Goal: Information Seeking & Learning: Learn about a topic

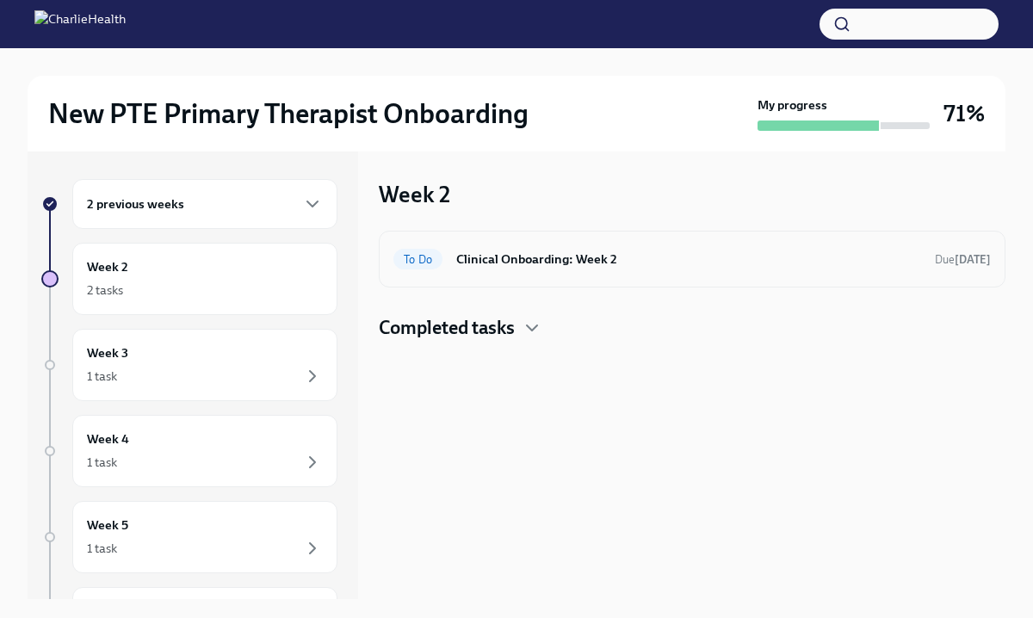
click at [565, 254] on h6 "Clinical Onboarding: Week 2" at bounding box center [688, 259] width 465 height 19
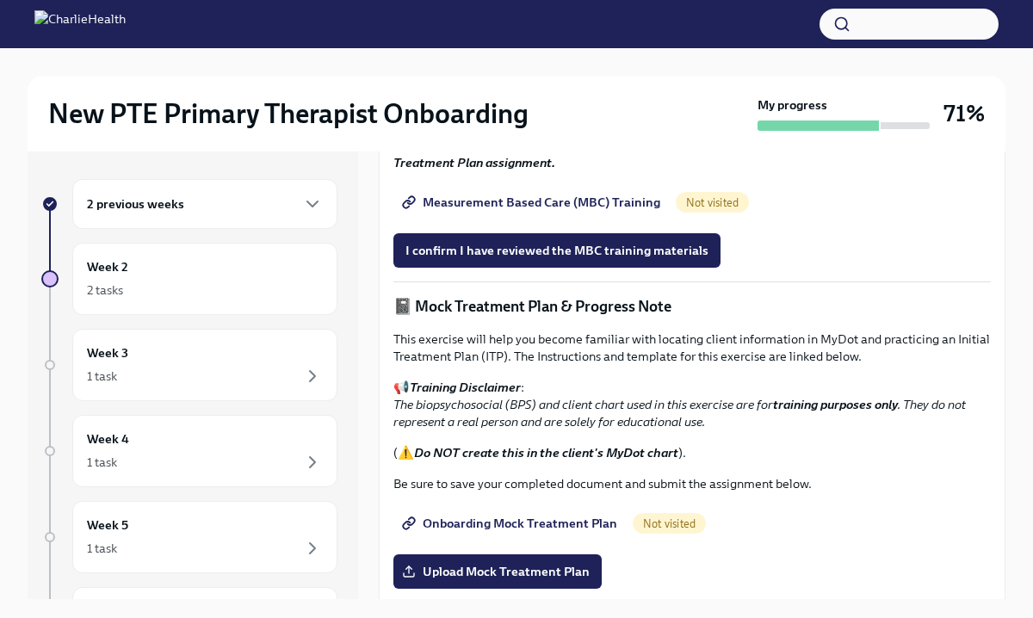
scroll to position [950, 0]
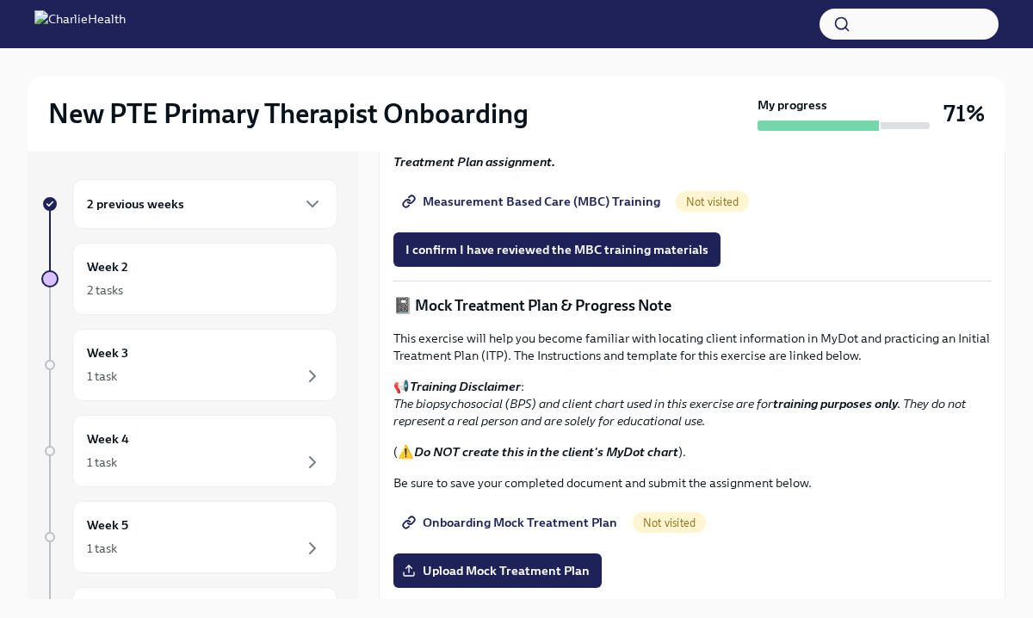
click at [584, 210] on span "Measurement Based Care (MBC) Training" at bounding box center [533, 201] width 255 height 17
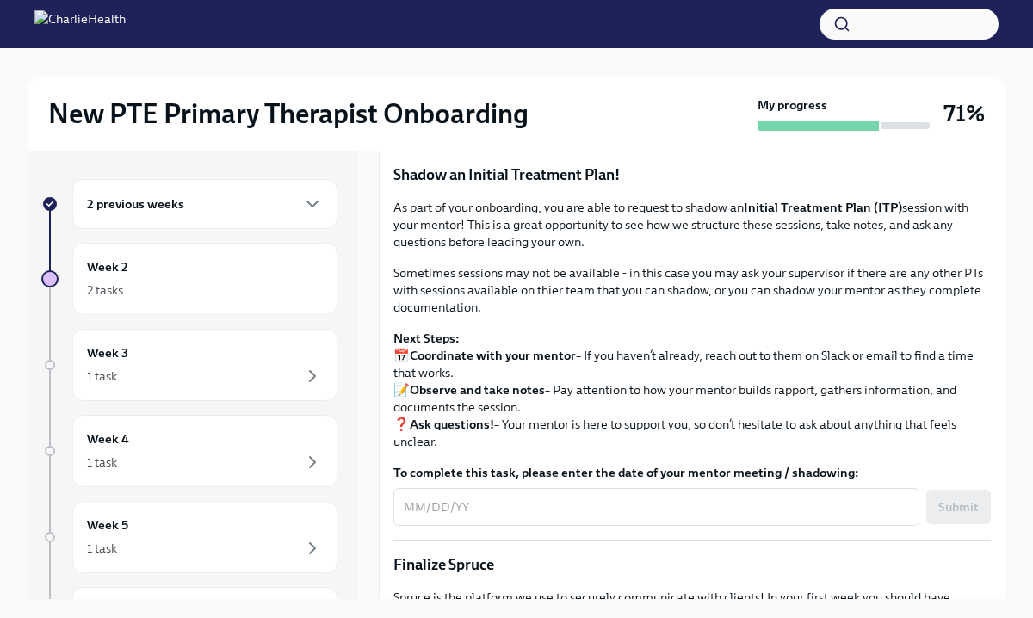
scroll to position [1435, 0]
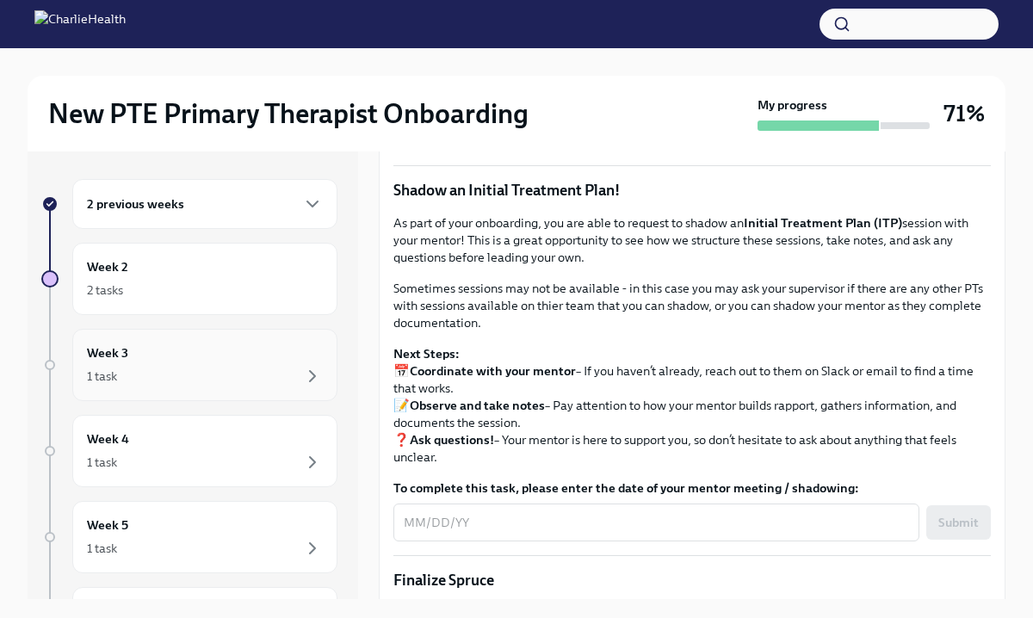
click at [252, 373] on div "1 task" at bounding box center [205, 376] width 236 height 21
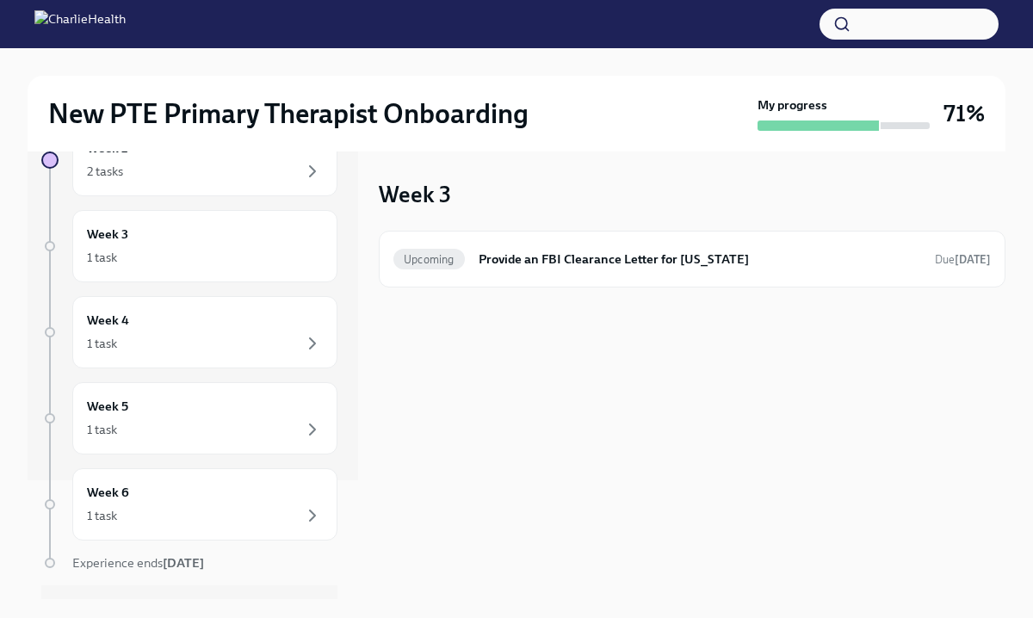
scroll to position [118, 0]
click at [241, 419] on div "Week 5 1 task" at bounding box center [205, 419] width 236 height 43
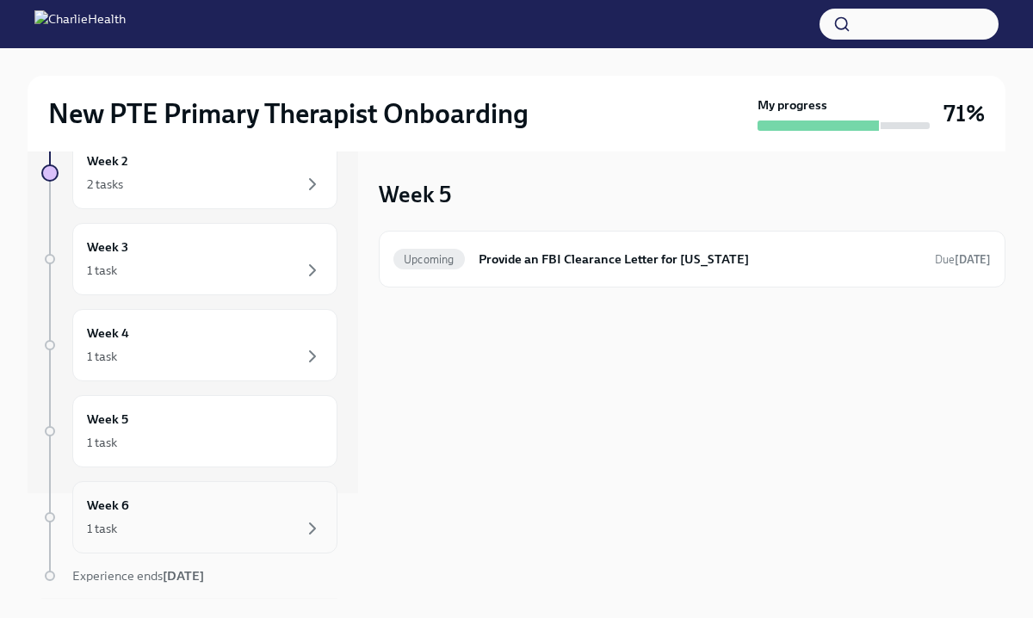
click at [227, 515] on div "Week 6 1 task" at bounding box center [205, 517] width 236 height 43
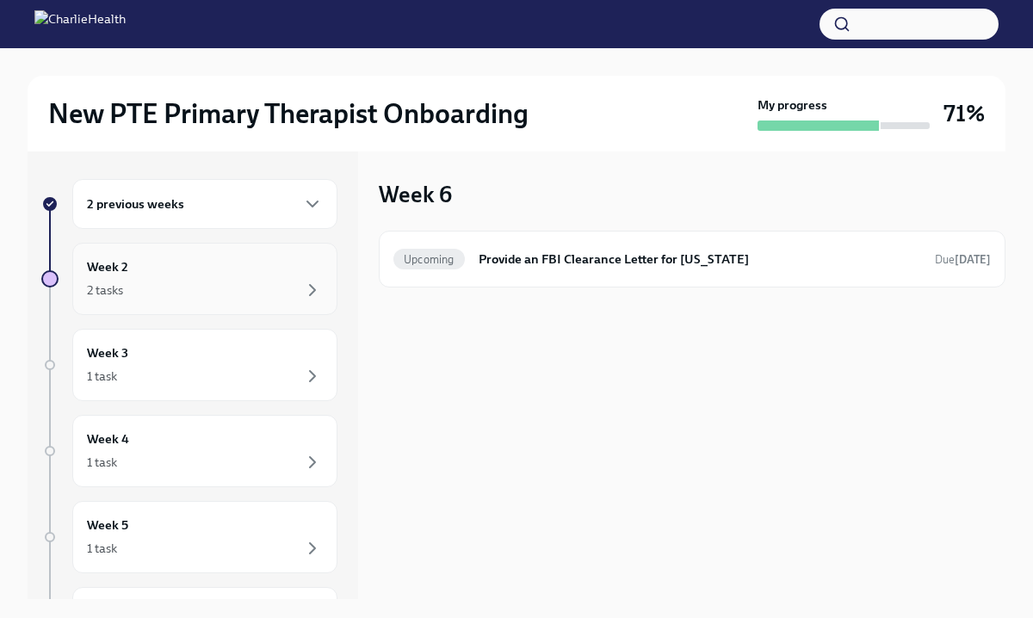
click at [241, 296] on div "2 tasks" at bounding box center [205, 290] width 236 height 21
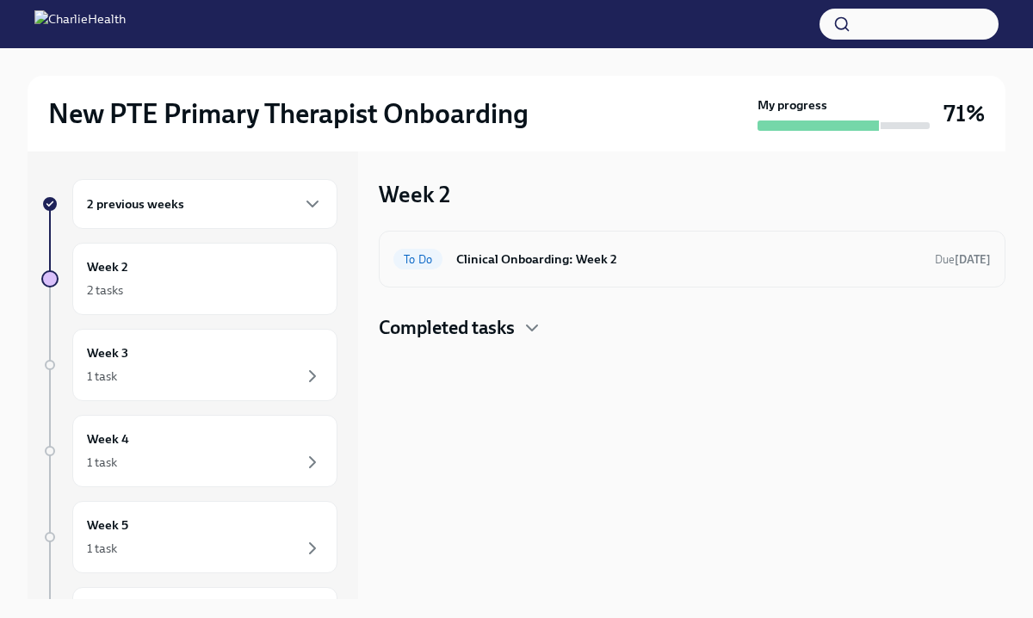
click at [564, 253] on h6 "Clinical Onboarding: Week 2" at bounding box center [688, 259] width 465 height 19
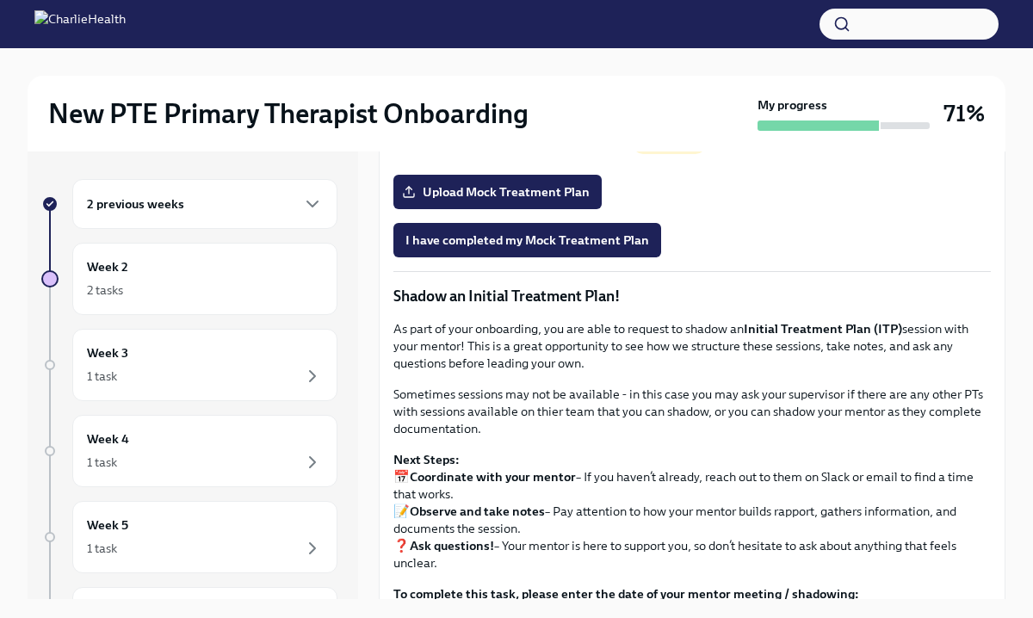
scroll to position [1325, 0]
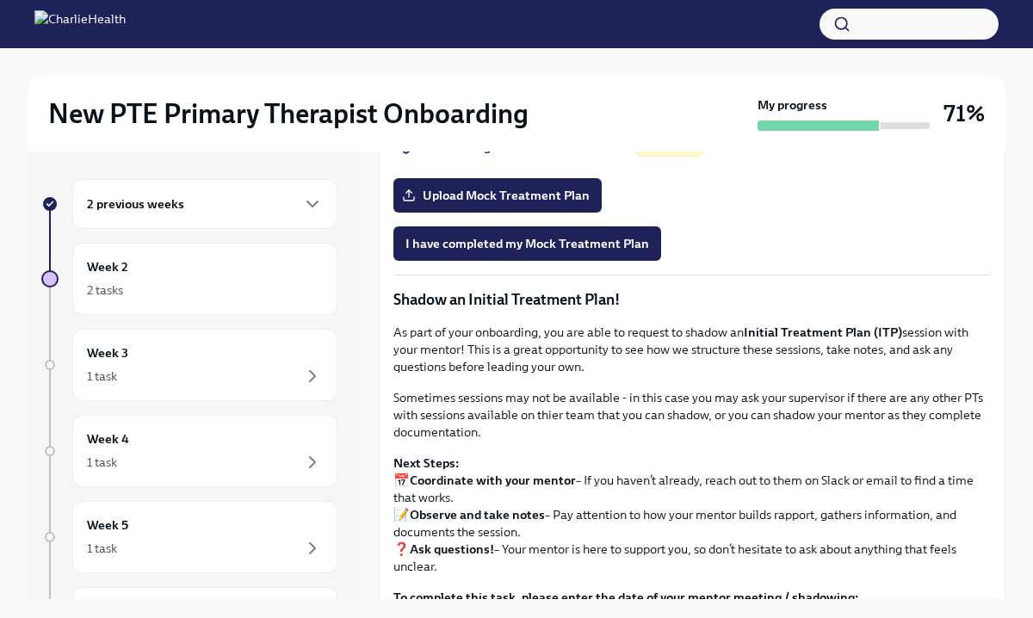
click at [561, 156] on span "Onboarding Mock Treatment Plan" at bounding box center [512, 147] width 212 height 17
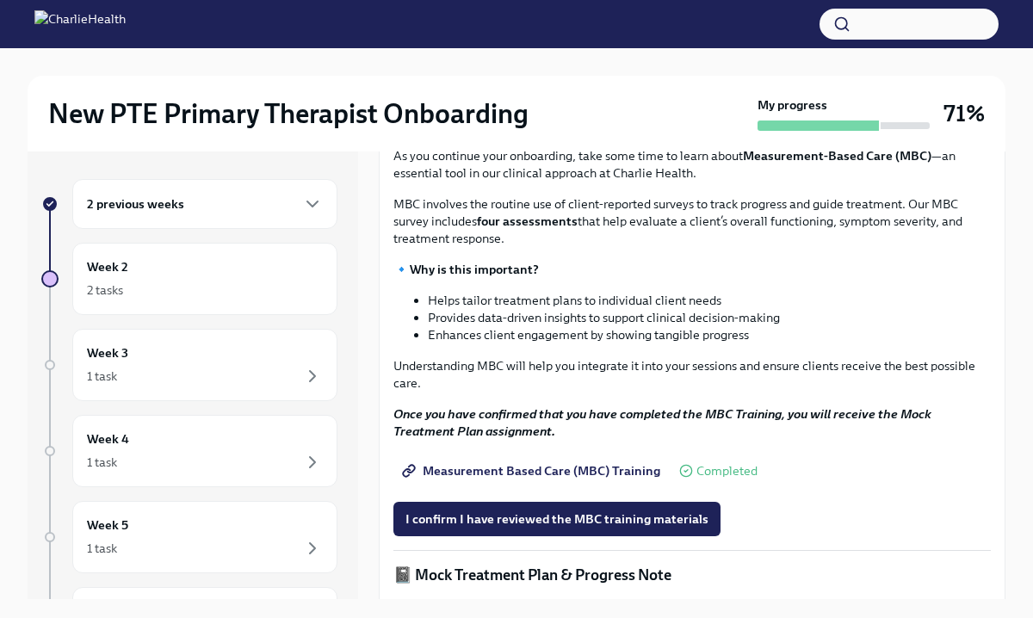
scroll to position [675, 0]
